Goal: Task Accomplishment & Management: Complete application form

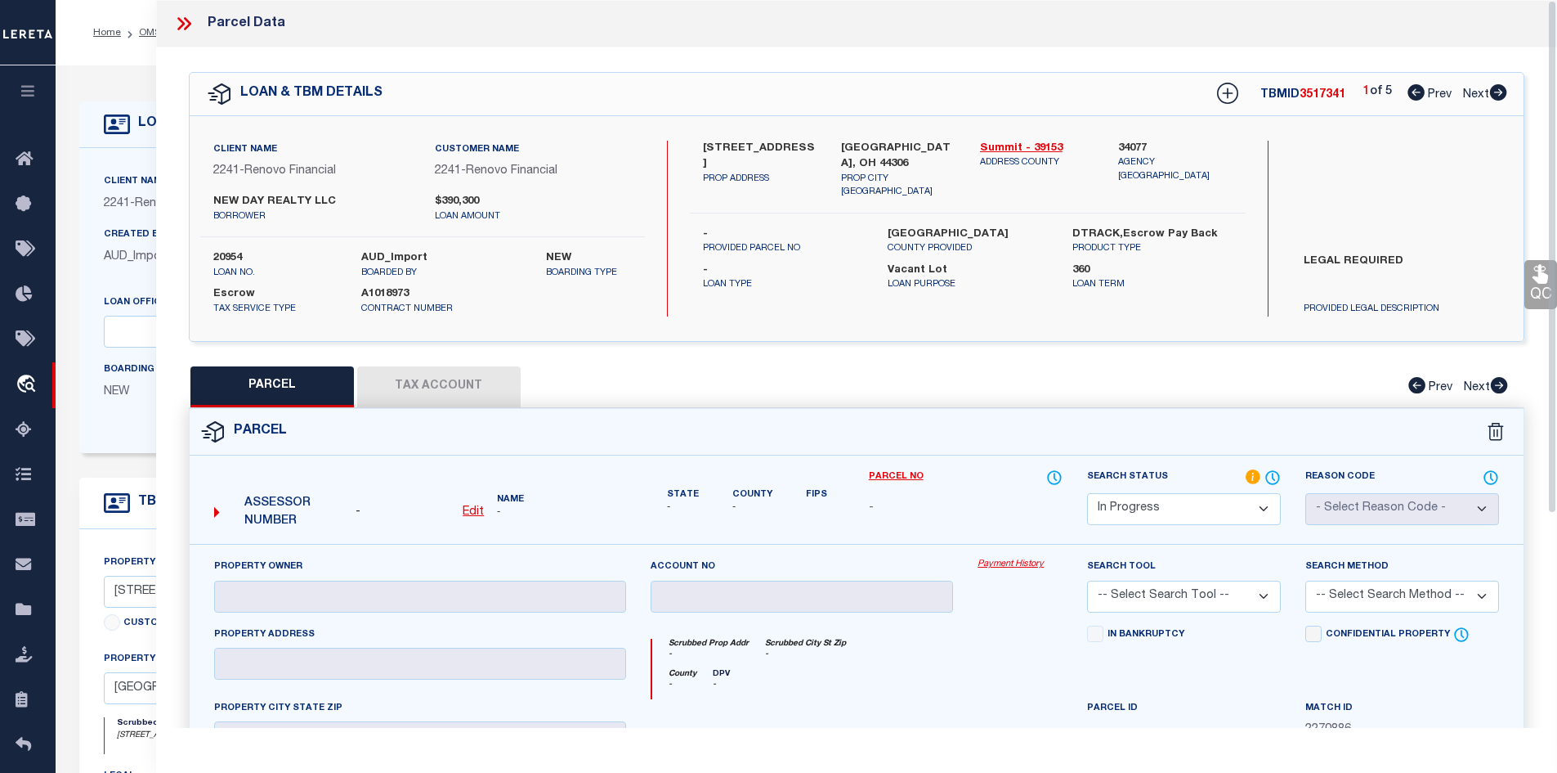
select select "IP"
select select "164194"
select select "25066"
select select "400"
select select "Escrow"
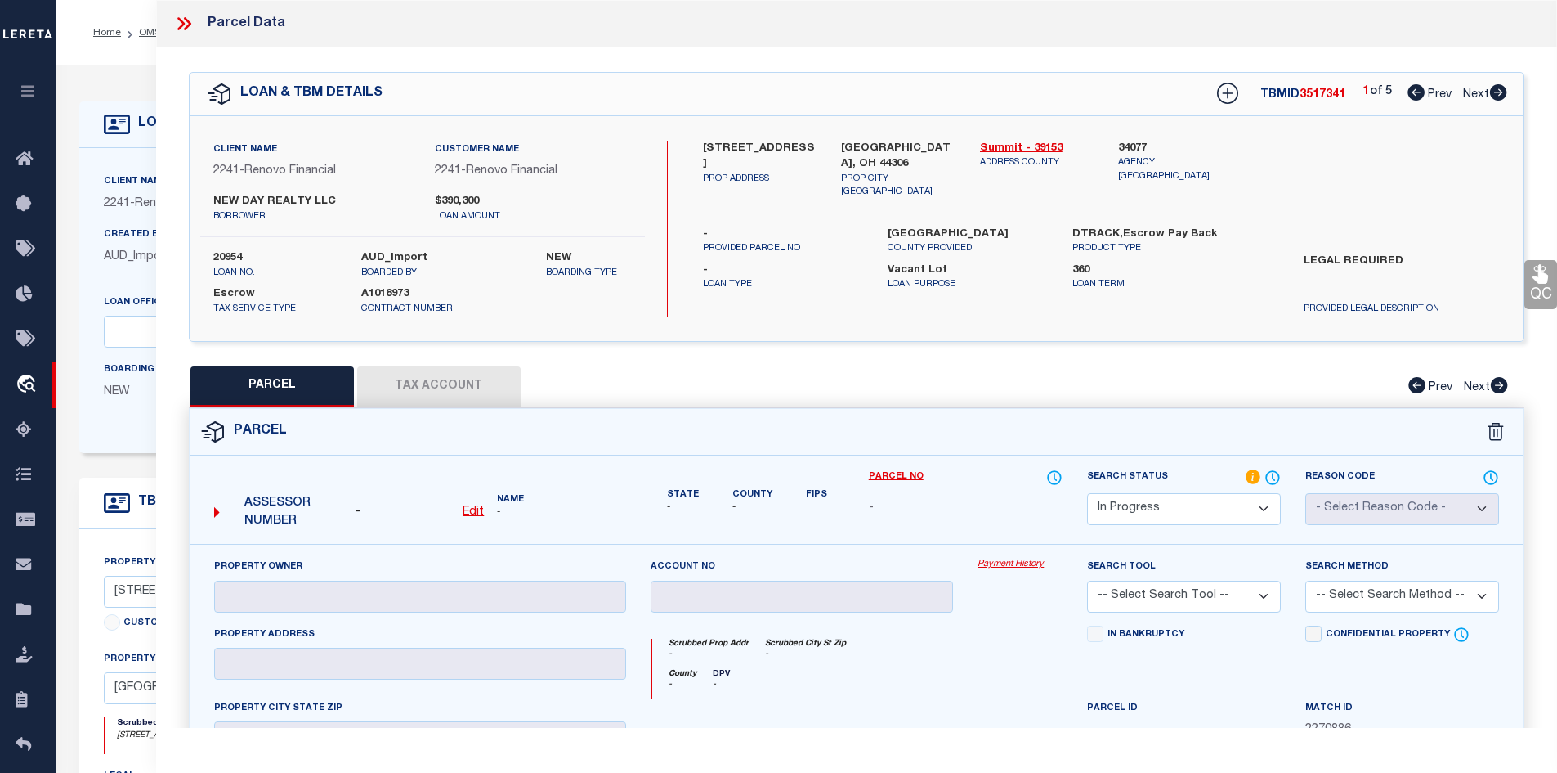
click at [180, 25] on icon at bounding box center [183, 23] width 21 height 21
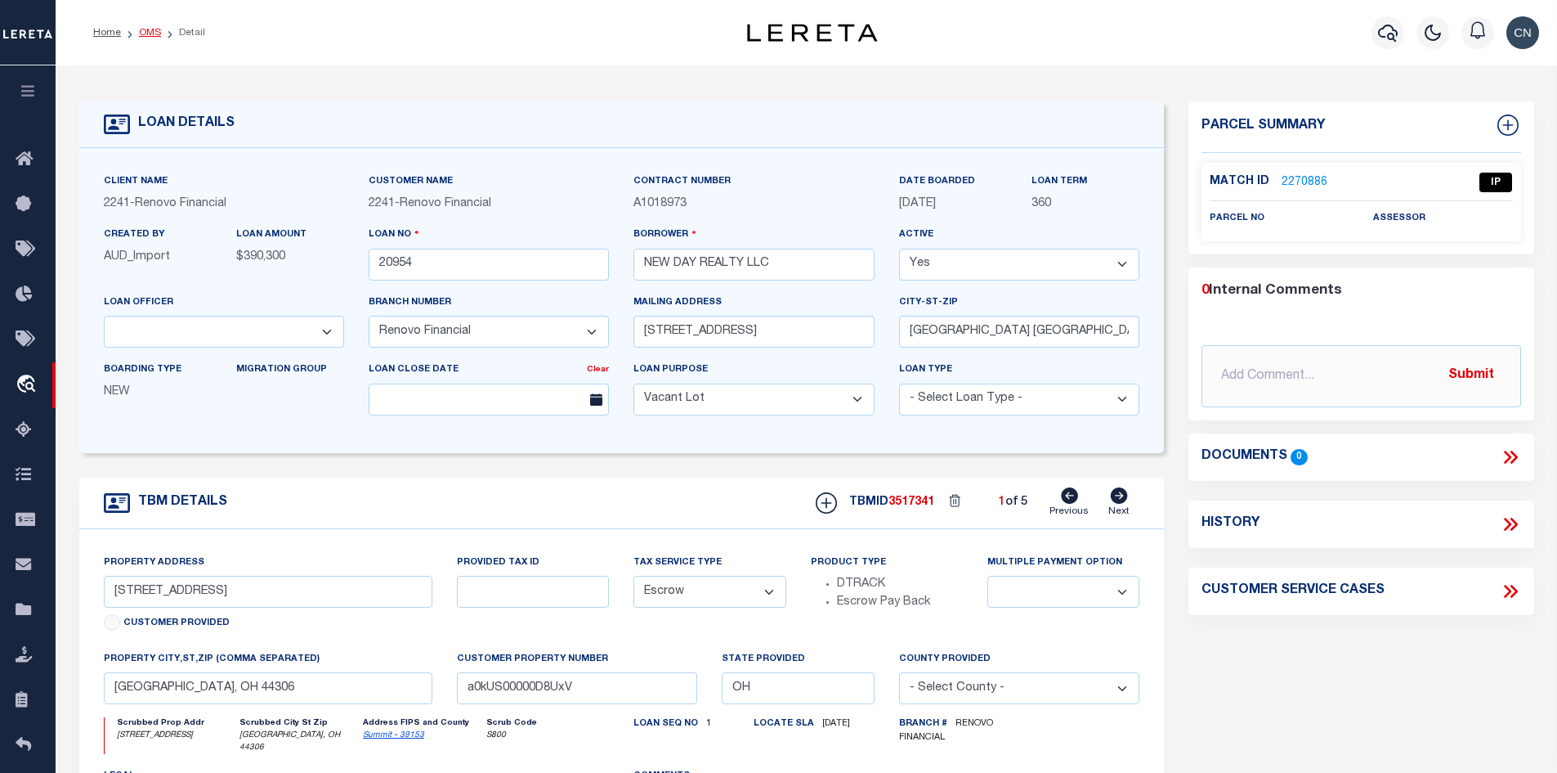
click at [148, 33] on link "OMS" at bounding box center [150, 33] width 22 height 10
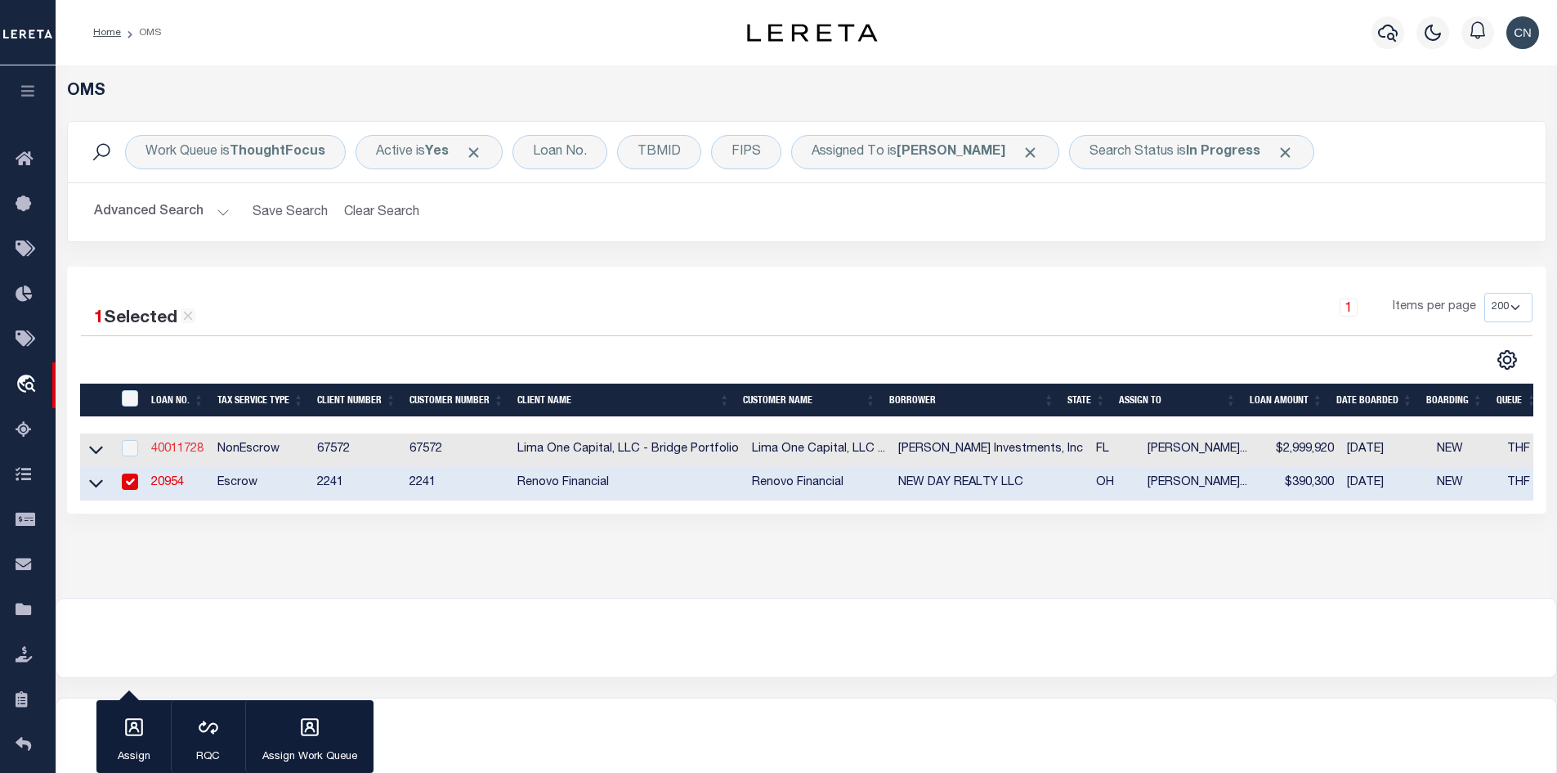
click at [166, 450] on link "40011728" at bounding box center [177, 448] width 52 height 11
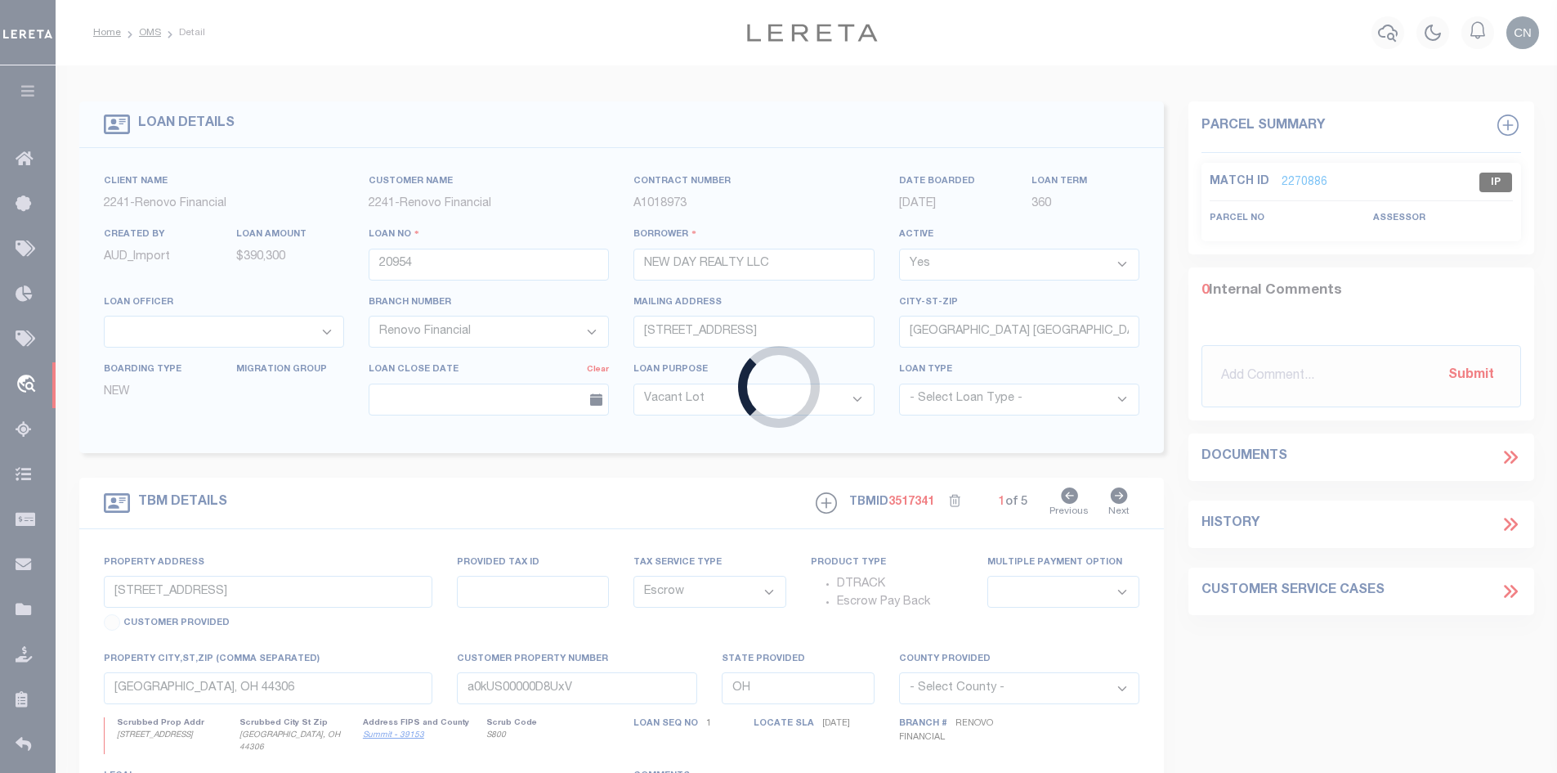
type input "40011728"
type input "[PERSON_NAME] Investments, Inc"
select select
type input "[STREET_ADDRESS]"
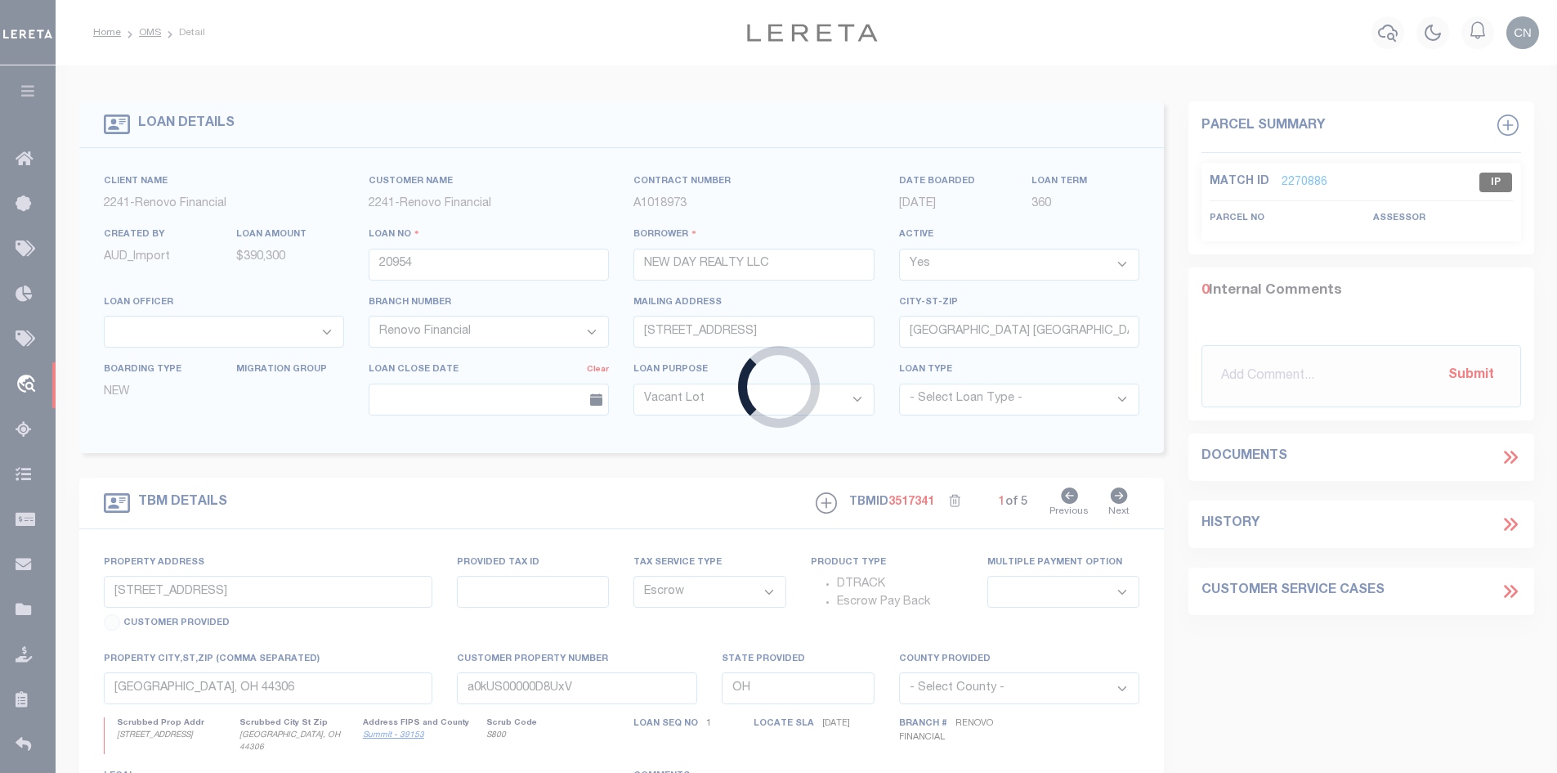
type input "[GEOGRAPHIC_DATA]"
select select
select select "NonEscrow"
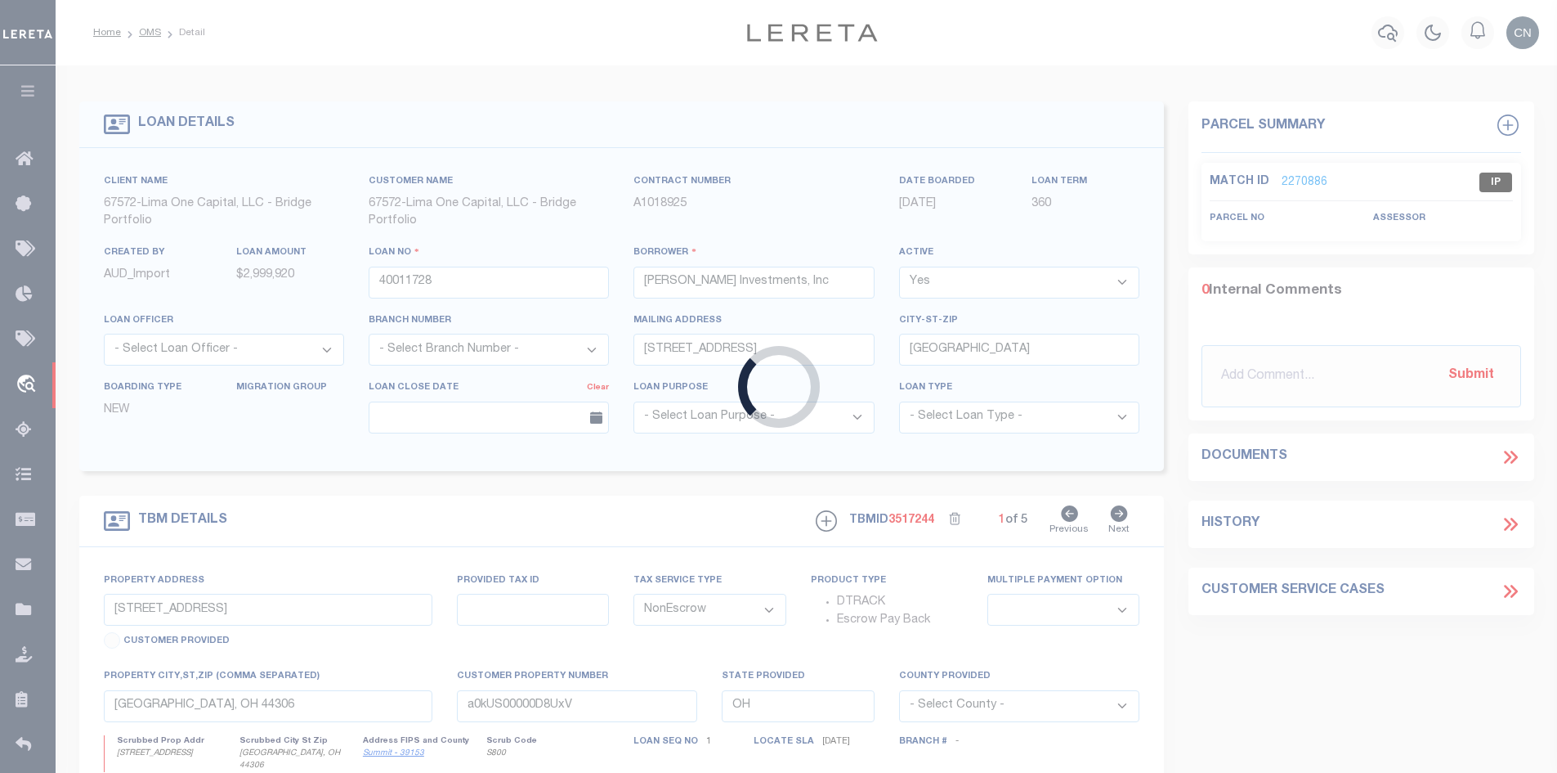
type input "Lot 3 Gulf Breeze Ct"
type input "00-2S-24-1288-0000-0040"
select select
type input "Destin FL 32541"
type input "40011728-2"
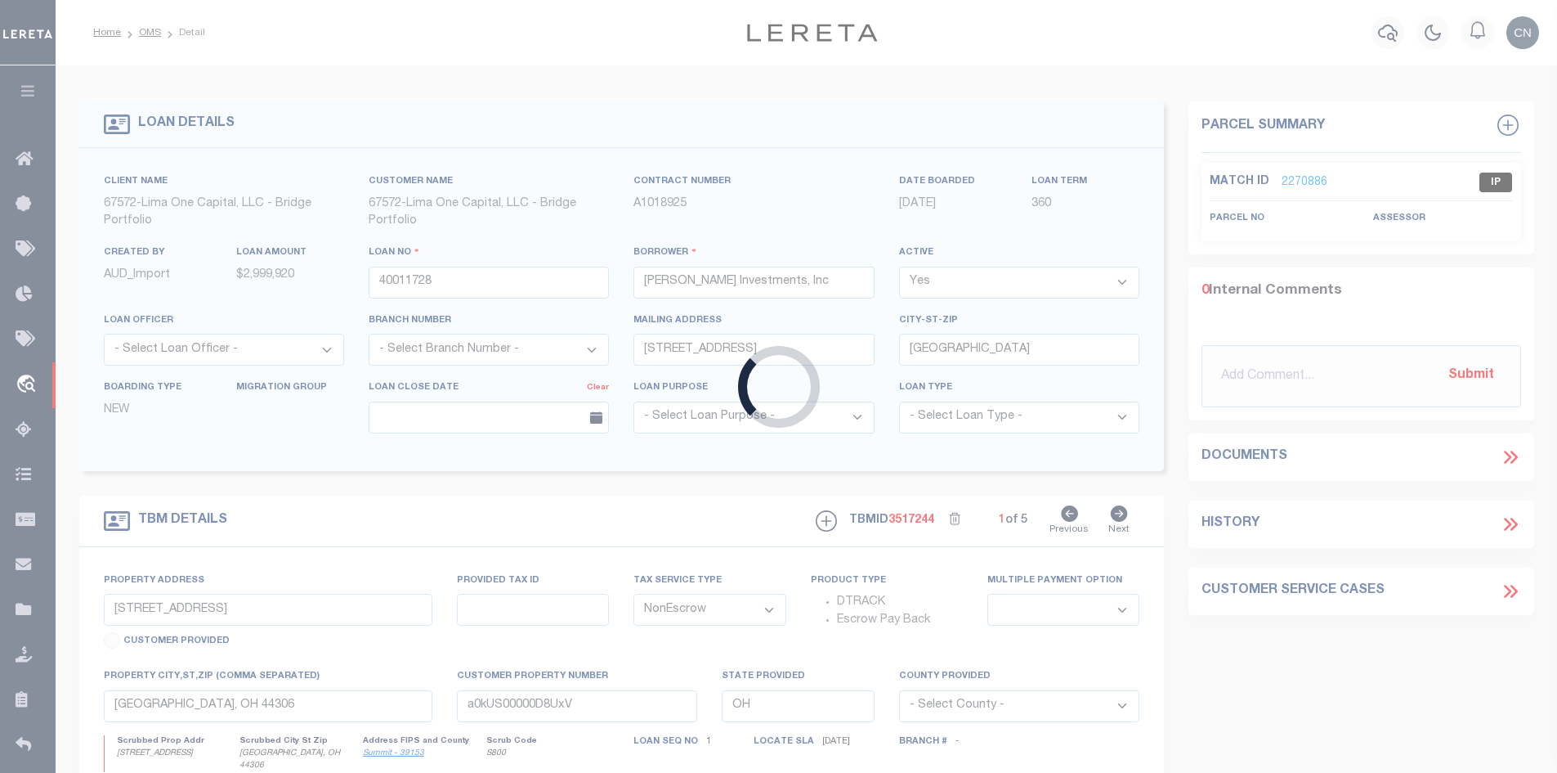
type input "FL"
select select
select select "164236"
select select "26298"
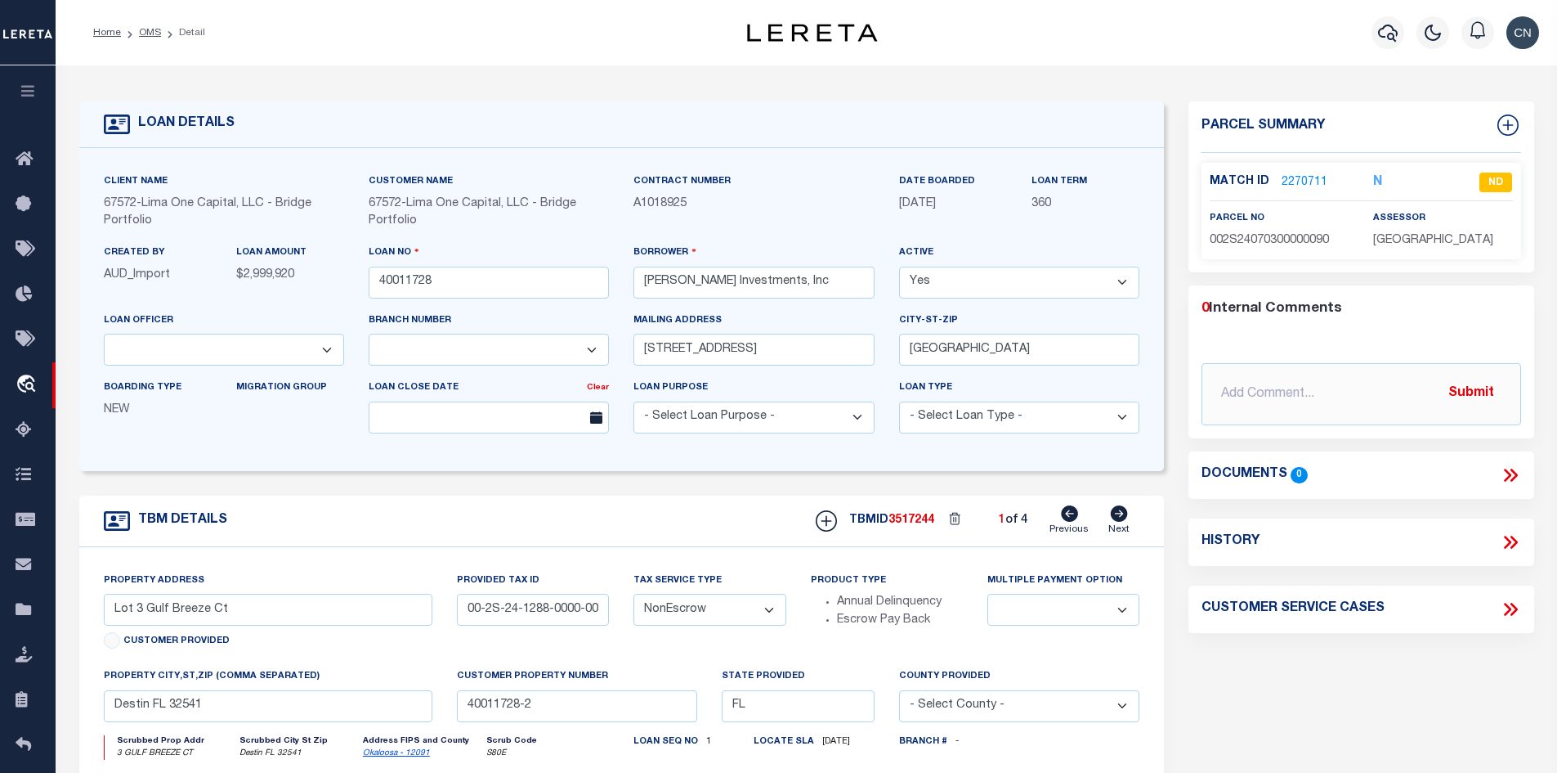
click at [1305, 182] on link "2270711" at bounding box center [1305, 182] width 46 height 17
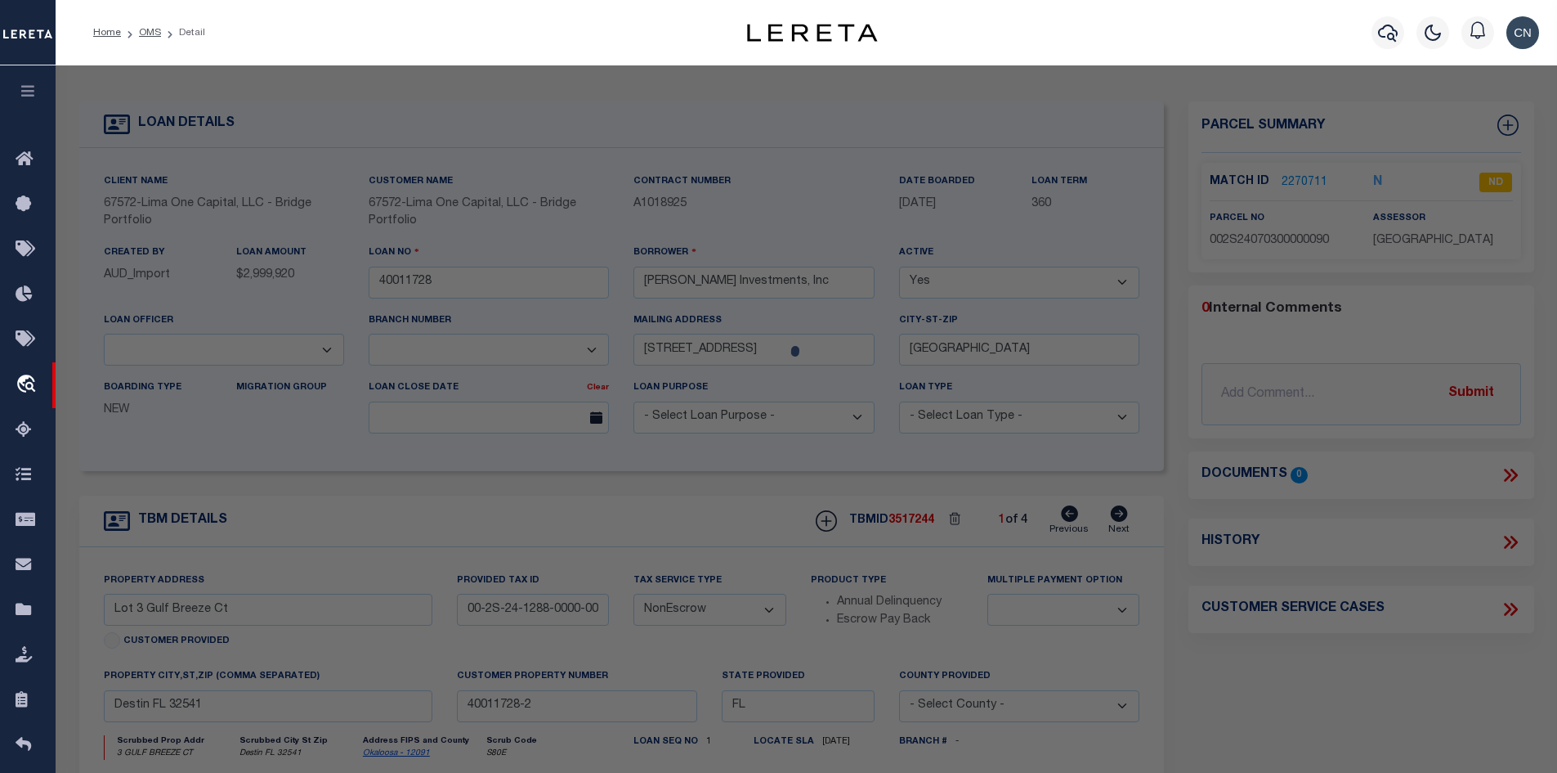
select select "AS"
checkbox input "false"
select select "ND"
type input "[PERSON_NAME] [PERSON_NAME]"
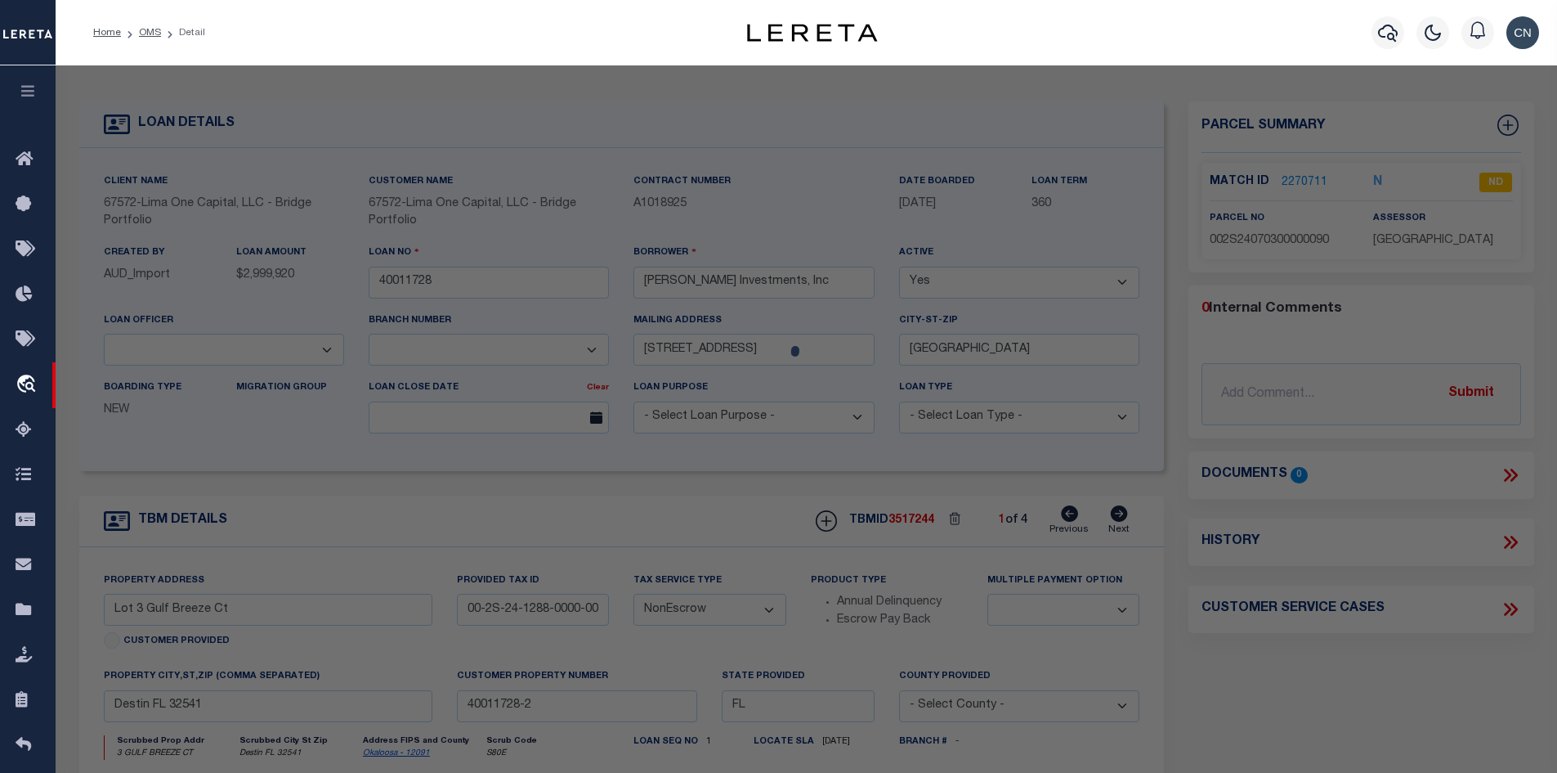
select select "ATL"
select select "ADD"
type input "3 GULF BREEZE CT"
checkbox input "false"
type input "DESTIN, FL 32541"
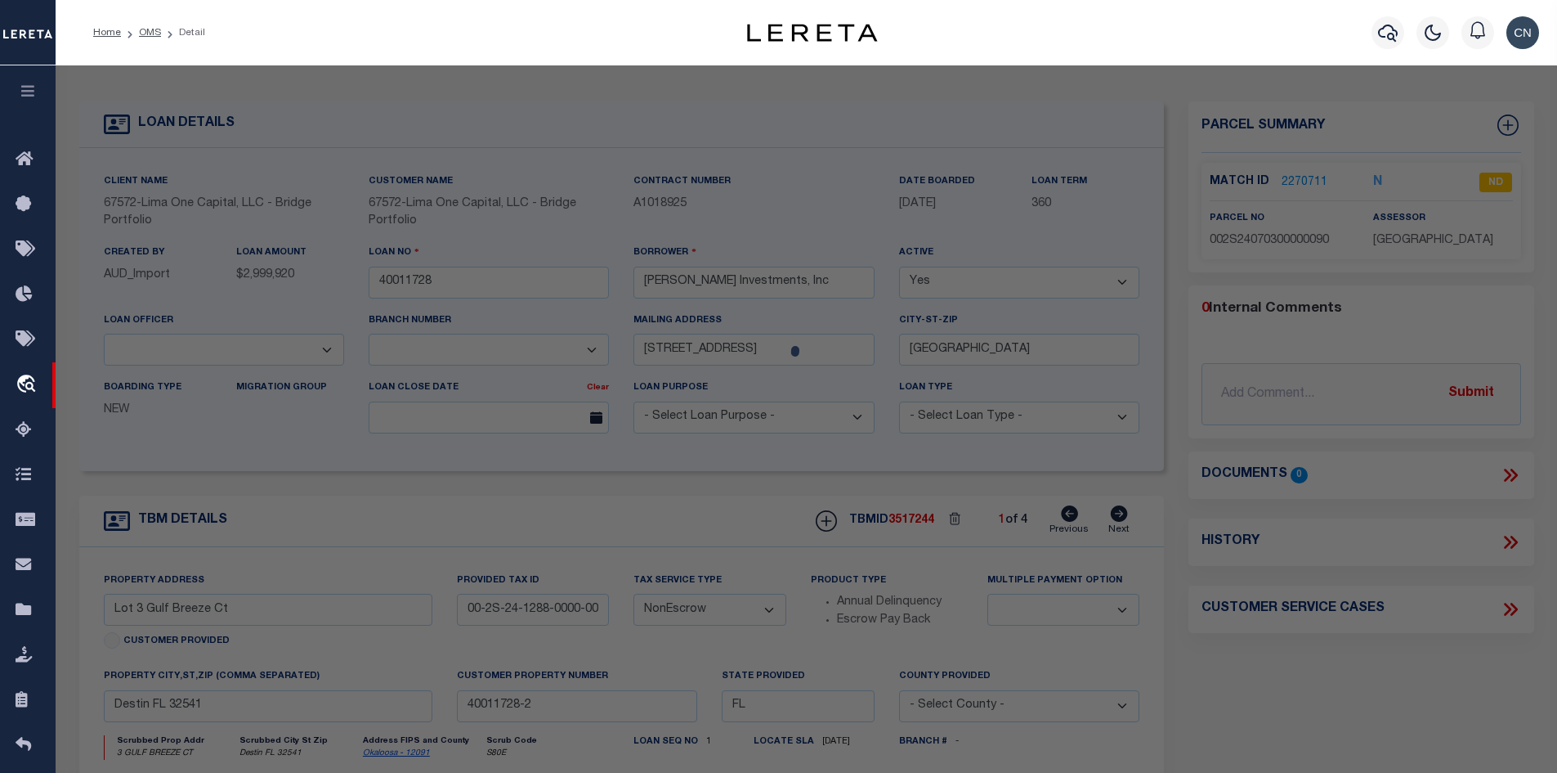
type textarea "EAST PASS T/H AMEND UNIT 9"
type textarea "High Loan Amount. Please Provide a Complete Legal Description."
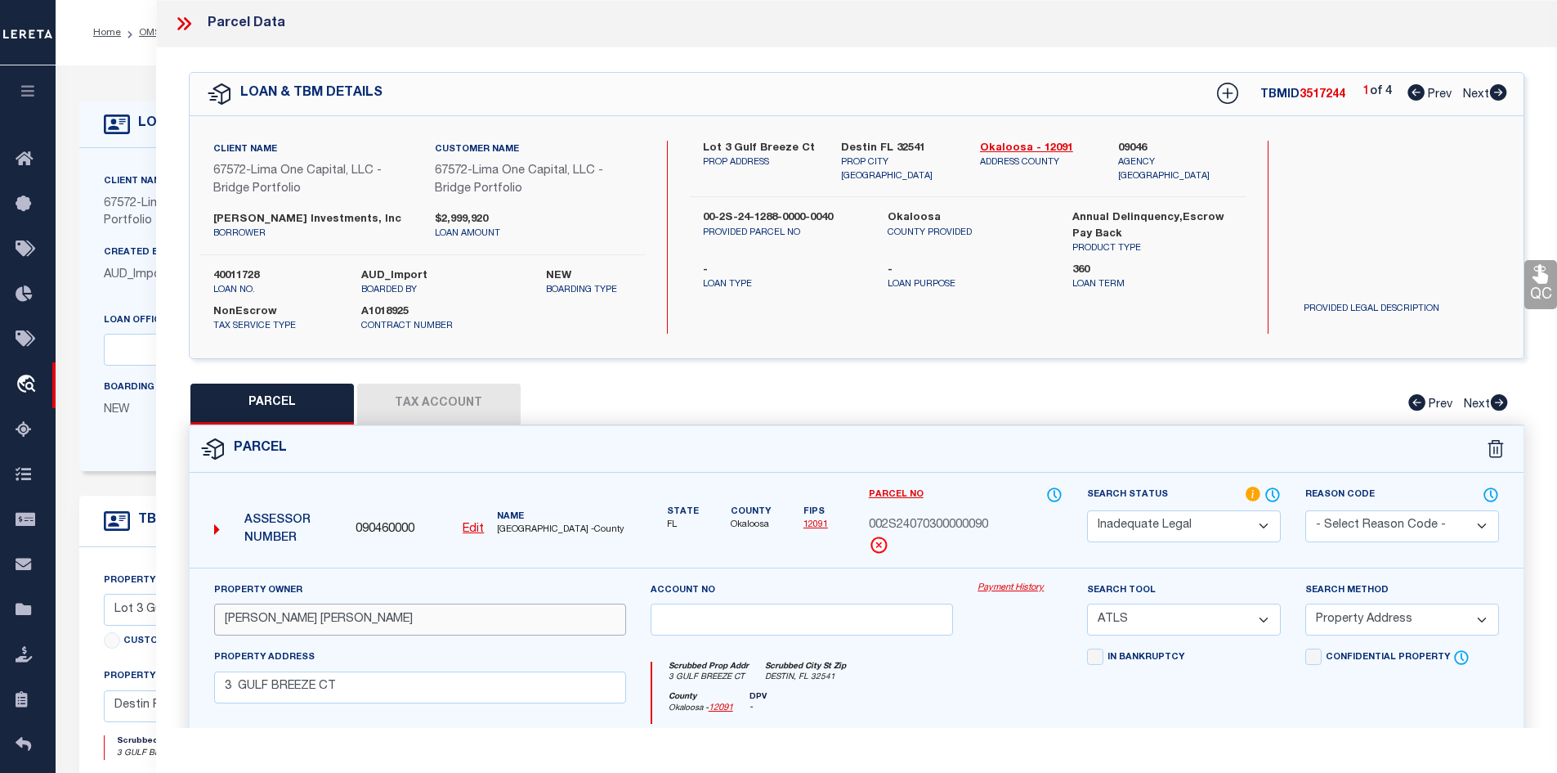
drag, startPoint x: 223, startPoint y: 616, endPoint x: 254, endPoint y: 613, distance: 31.2
click at [254, 613] on input "[PERSON_NAME] [PERSON_NAME]" at bounding box center [420, 619] width 412 height 32
drag, startPoint x: 264, startPoint y: 618, endPoint x: 334, endPoint y: 616, distance: 70.4
click at [334, 616] on input "[PERSON_NAME] [PERSON_NAME]" at bounding box center [420, 619] width 412 height 32
drag, startPoint x: 257, startPoint y: 620, endPoint x: 357, endPoint y: 617, distance: 100.6
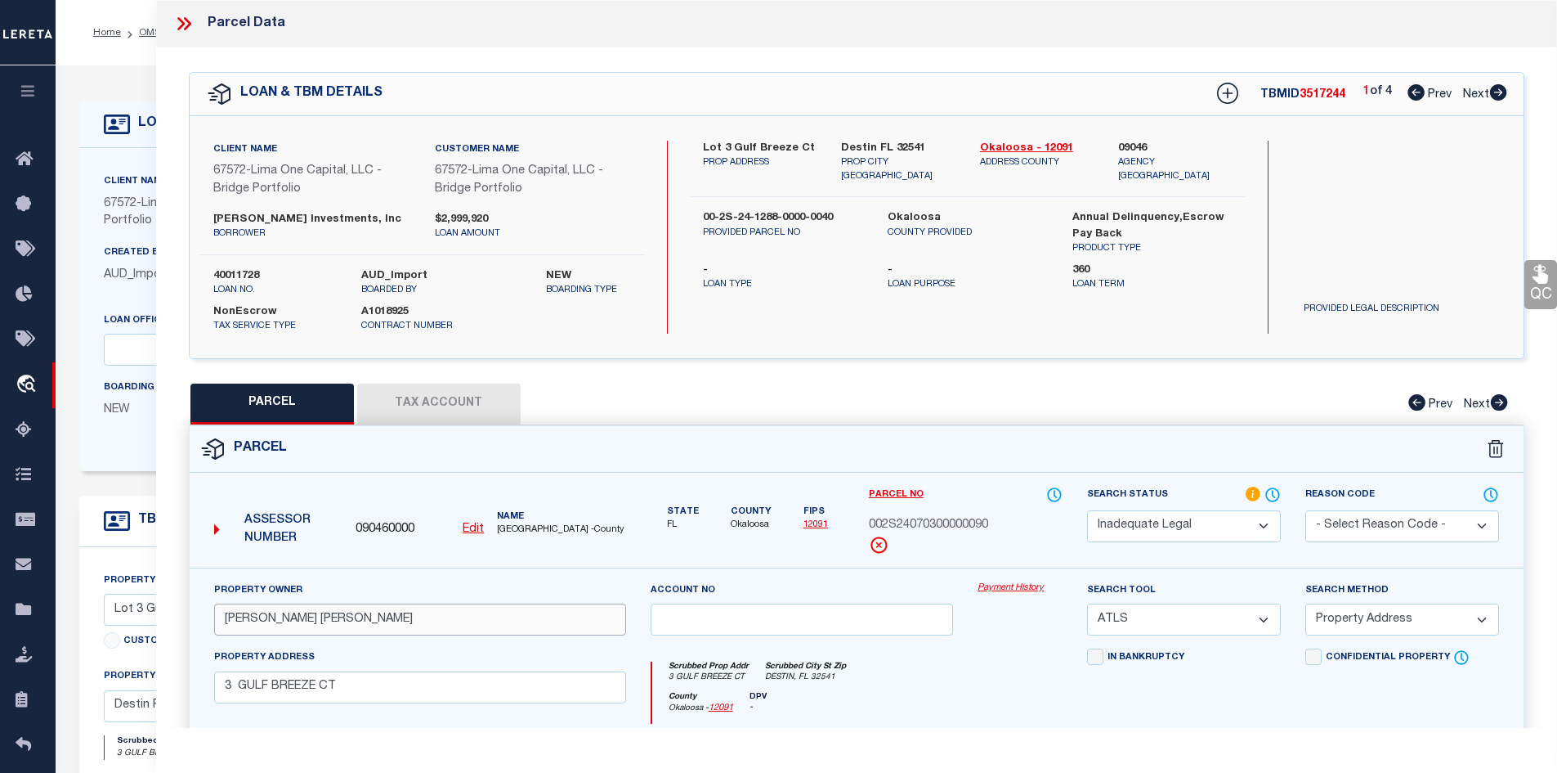
click at [357, 617] on input "[PERSON_NAME] [PERSON_NAME]" at bounding box center [420, 619] width 412 height 32
click at [376, 615] on input "[PERSON_NAME] [PERSON_NAME]" at bounding box center [420, 619] width 412 height 32
drag, startPoint x: 840, startPoint y: 145, endPoint x: 925, endPoint y: 145, distance: 85.8
click at [925, 145] on div "Destin FL 32541 PROP CITY [GEOGRAPHIC_DATA]" at bounding box center [898, 162] width 139 height 43
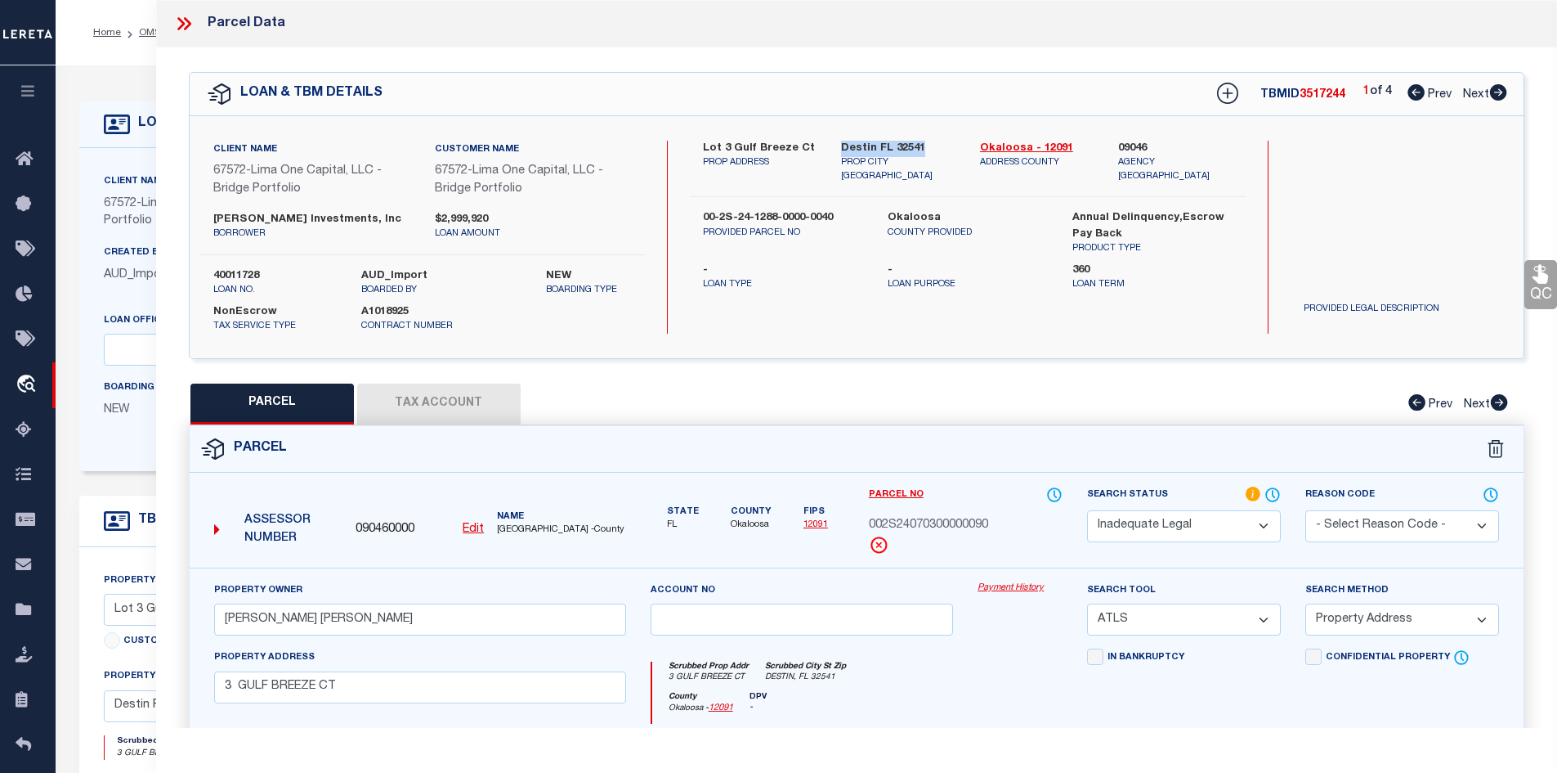
copy label "Destin FL 32541"
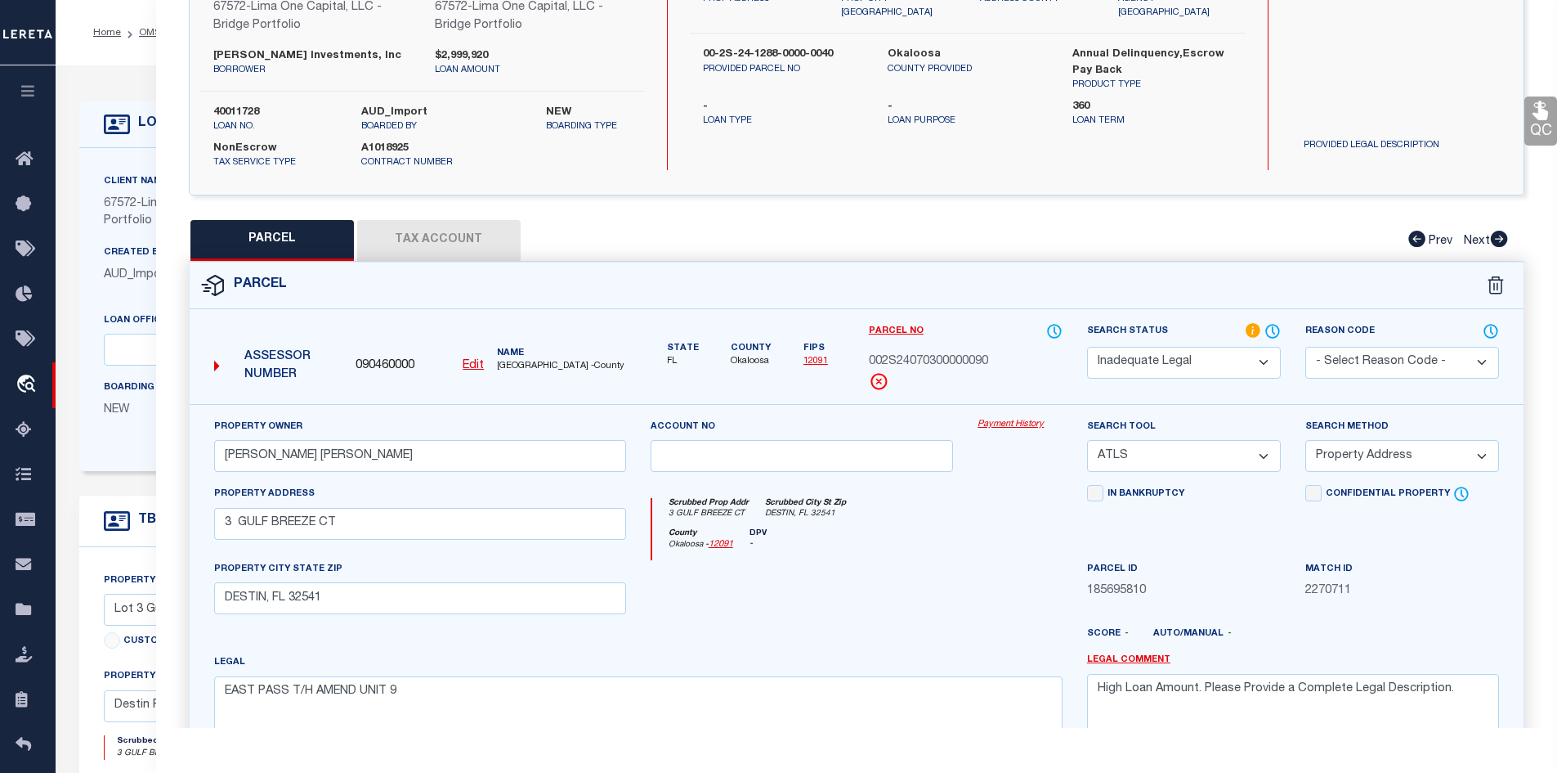
scroll to position [245, 0]
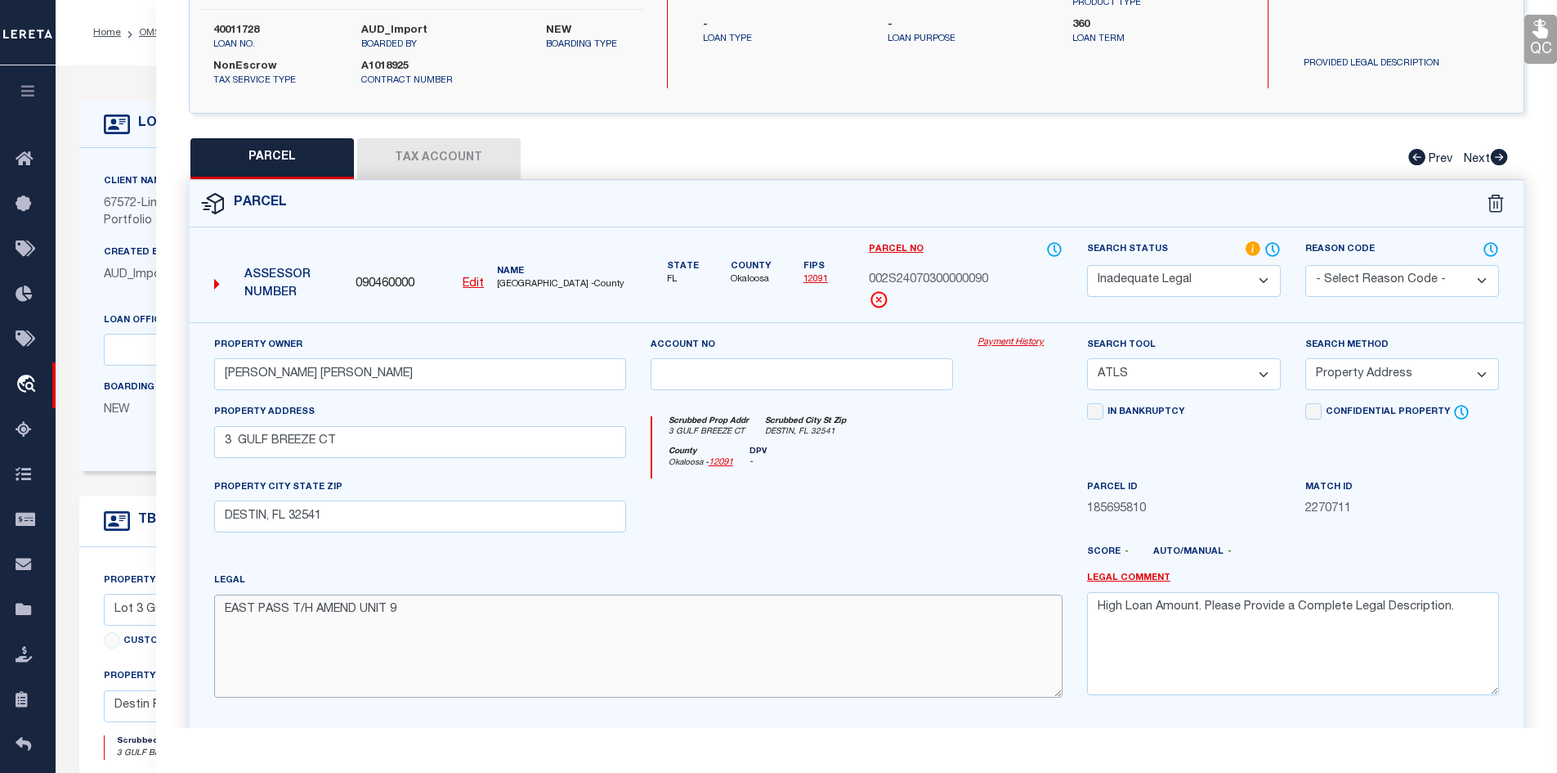
drag, startPoint x: 223, startPoint y: 612, endPoint x: 410, endPoint y: 614, distance: 186.4
click at [410, 614] on textarea "EAST PASS T/H AMEND UNIT 9" at bounding box center [638, 645] width 849 height 103
click at [659, 567] on div at bounding box center [584, 562] width 328 height 20
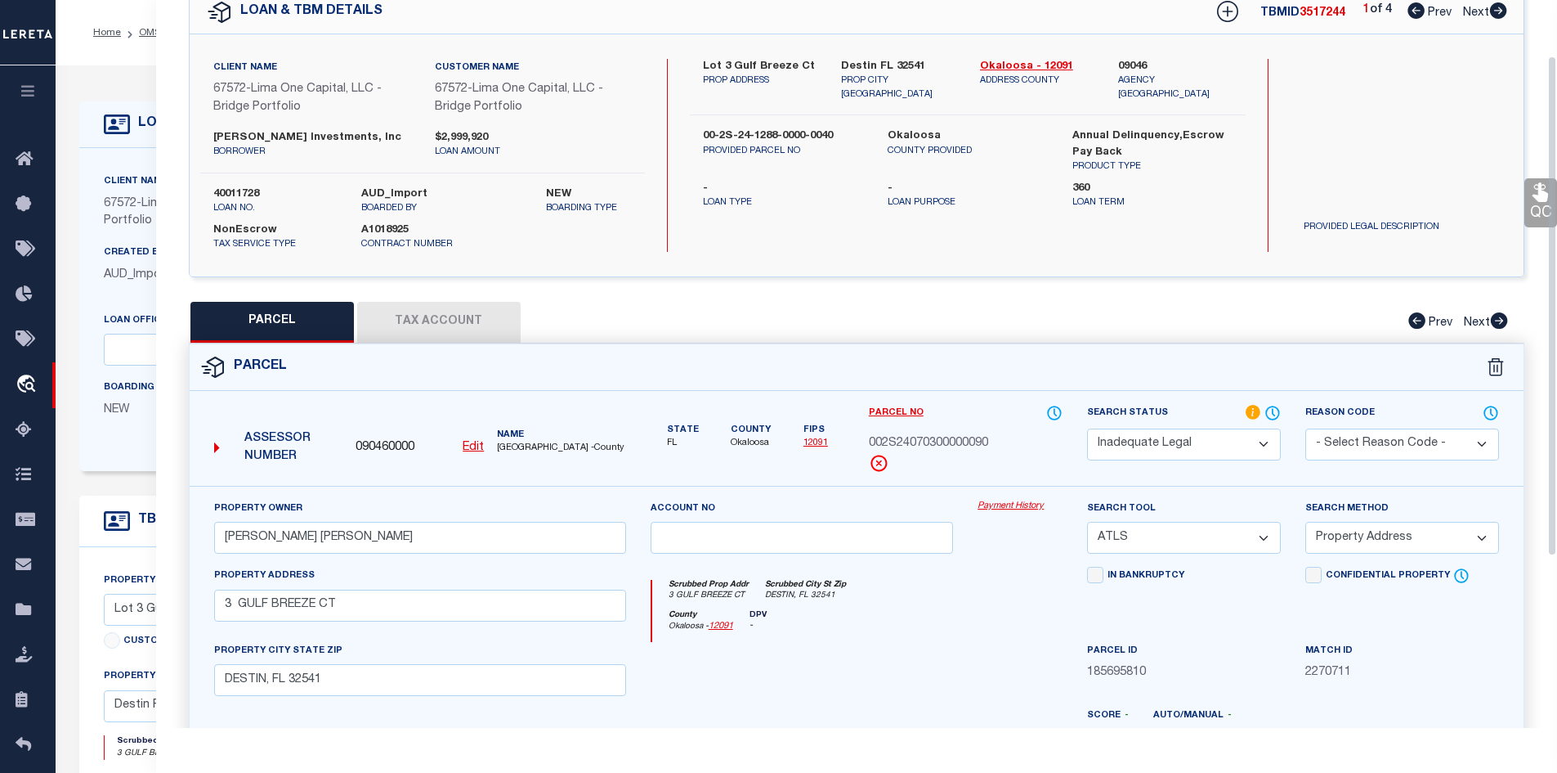
scroll to position [0, 0]
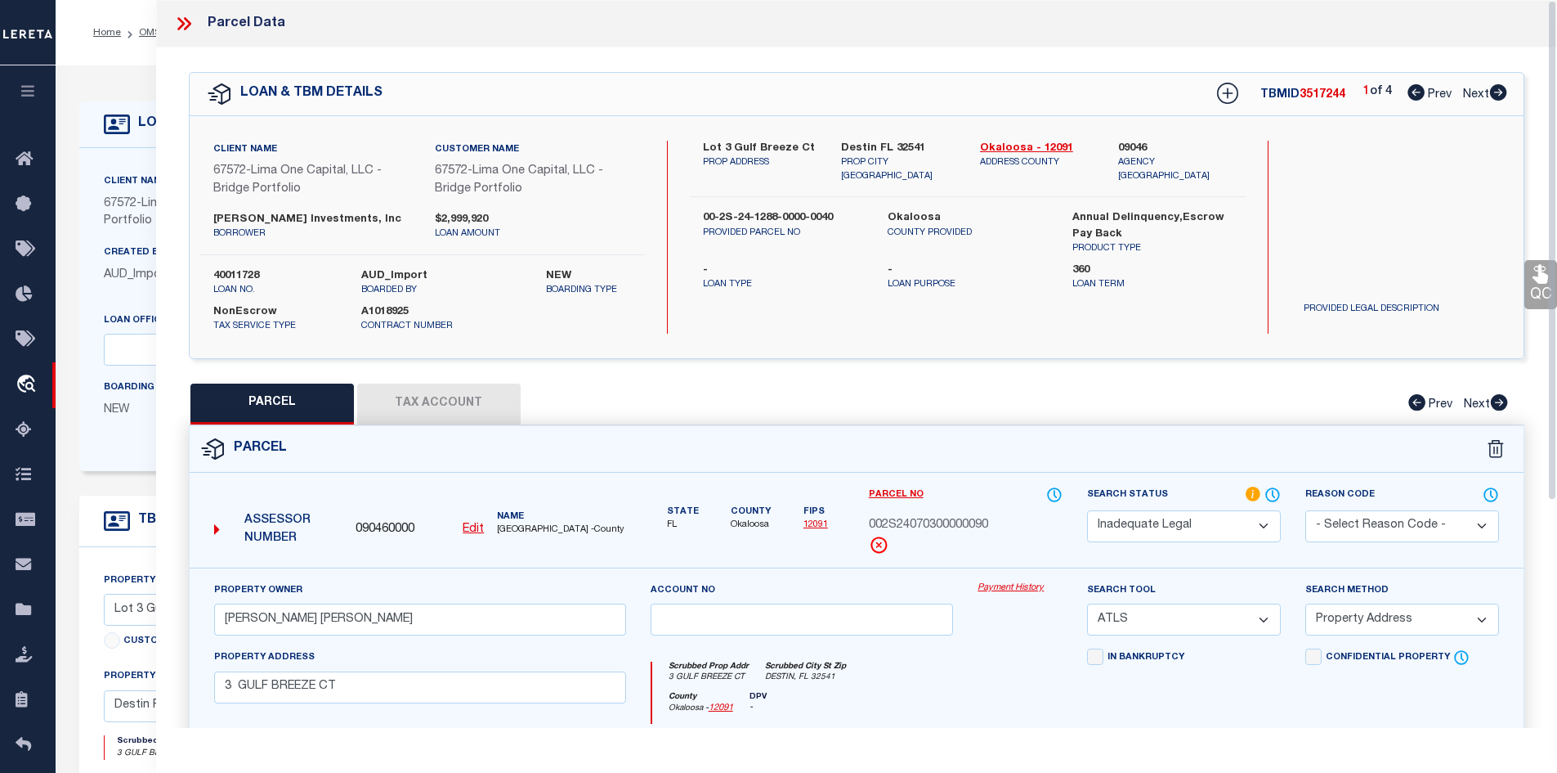
click at [831, 410] on div "PARCEL Tax Account Prev Next" at bounding box center [857, 403] width 1337 height 41
drag, startPoint x: 729, startPoint y: 143, endPoint x: 791, endPoint y: 145, distance: 61.3
click at [791, 145] on label "Lot 3 Gulf Breeze Ct" at bounding box center [760, 149] width 114 height 16
copy label "Gulf Breeze"
